Goal: Transaction & Acquisition: Purchase product/service

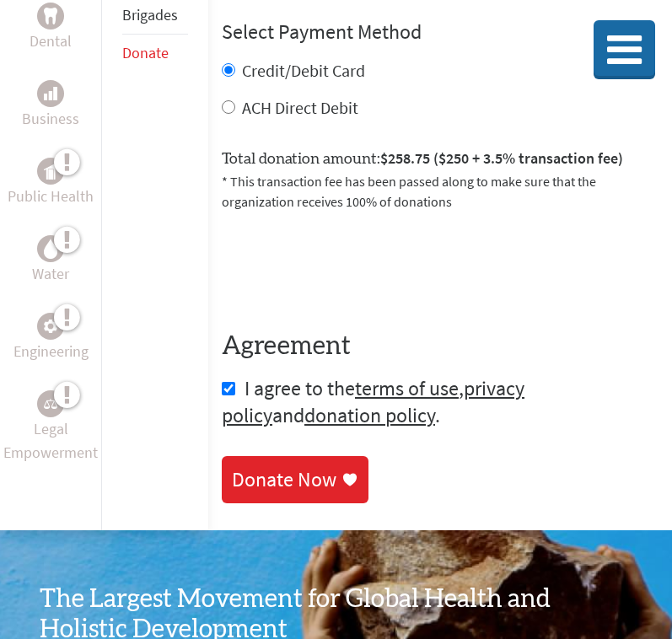
scroll to position [944, 0]
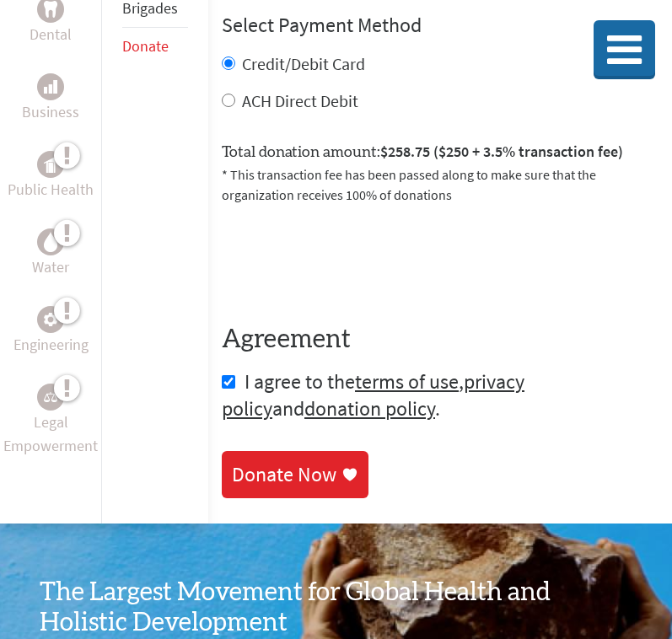
click at [286, 488] on div "Donate Now" at bounding box center [284, 474] width 104 height 27
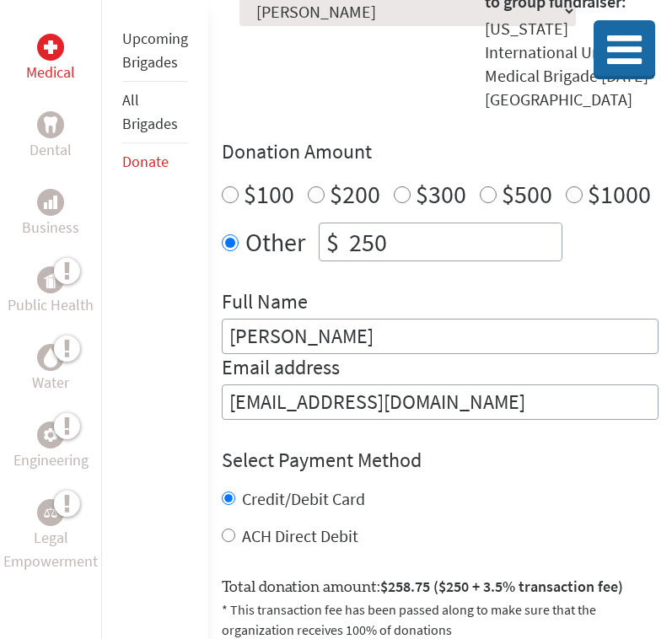
scroll to position [510, 0]
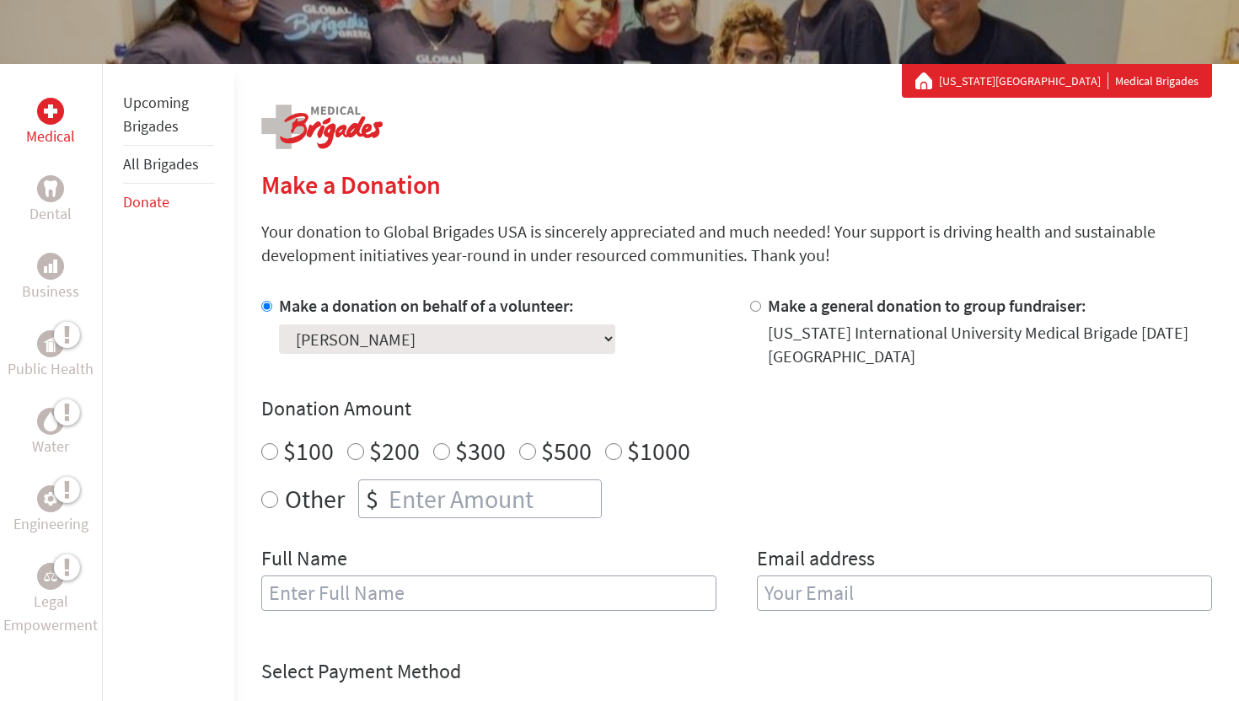
scroll to position [265, 0]
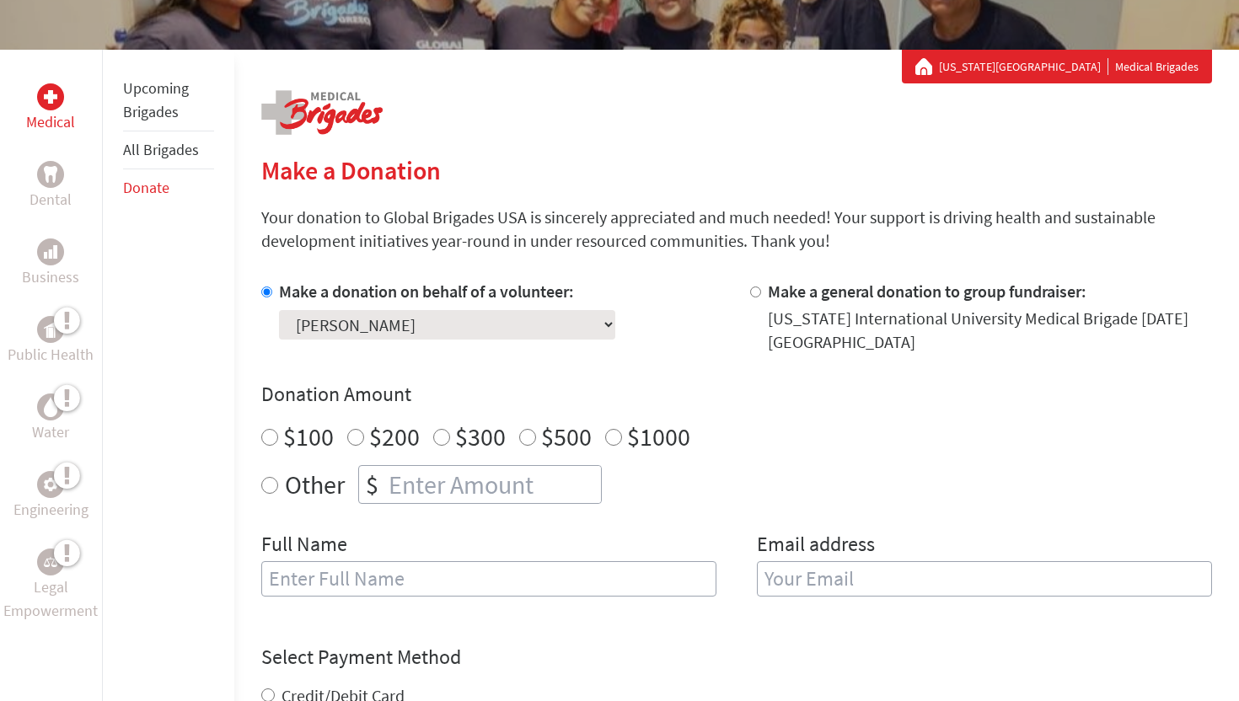
click at [176, 147] on link "All Brigades" at bounding box center [161, 149] width 76 height 19
